Goal: Information Seeking & Learning: Learn about a topic

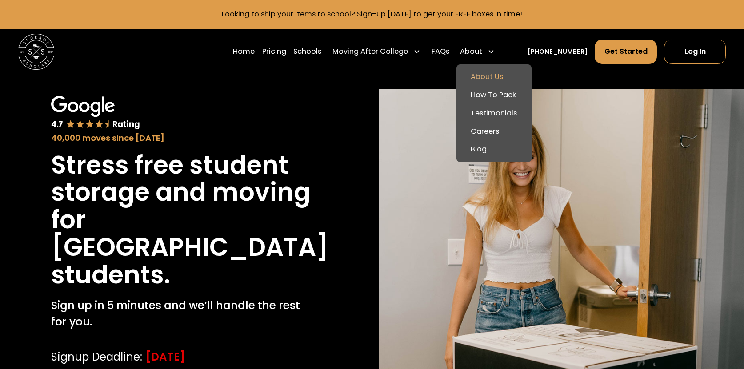
click at [491, 74] on link "About Us" at bounding box center [494, 77] width 68 height 18
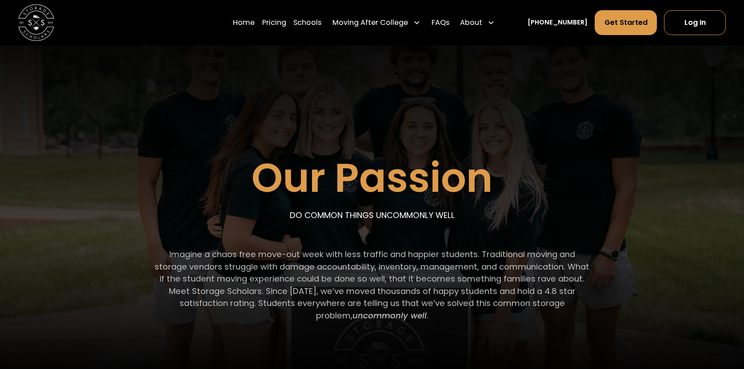
scroll to position [26, 0]
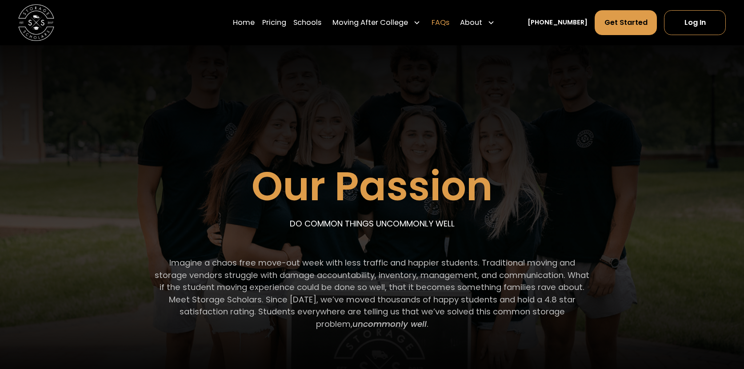
click at [447, 22] on link "FAQs" at bounding box center [440, 22] width 18 height 25
click at [286, 22] on link "Pricing" at bounding box center [274, 22] width 24 height 25
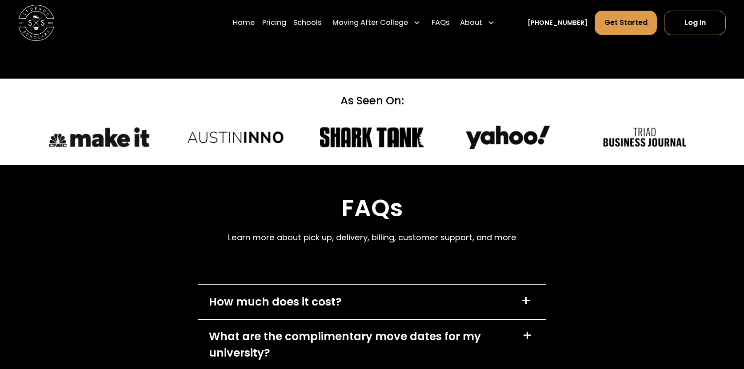
scroll to position [3801, 0]
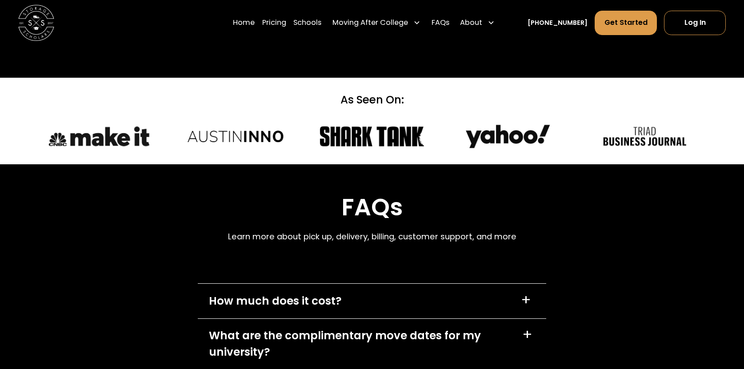
click at [529, 328] on div "+" at bounding box center [527, 335] width 10 height 15
click at [530, 325] on div "+" at bounding box center [527, 333] width 17 height 17
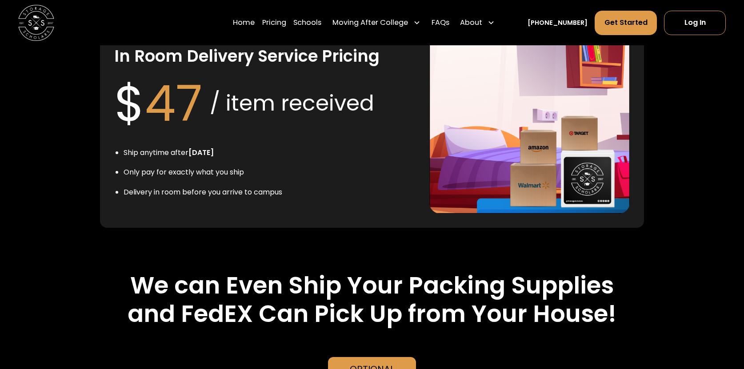
scroll to position [1874, 0]
